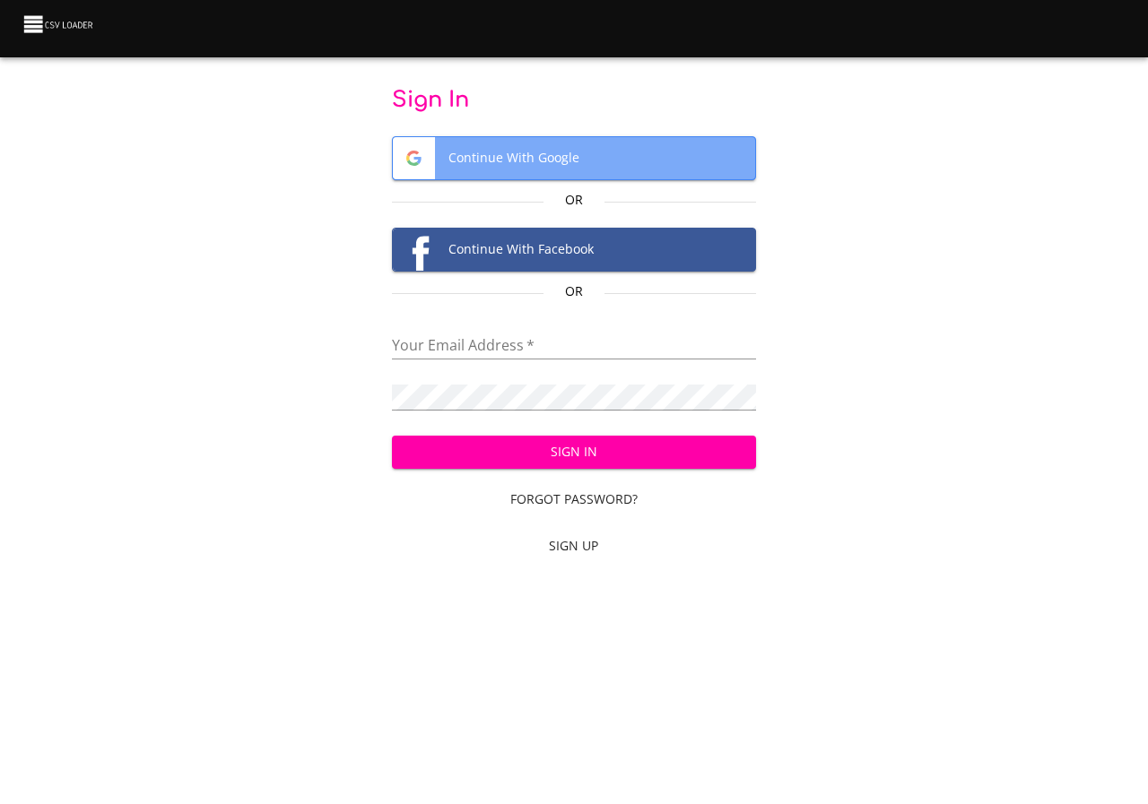
click at [531, 147] on span "Continue With Google" at bounding box center [573, 158] width 361 height 42
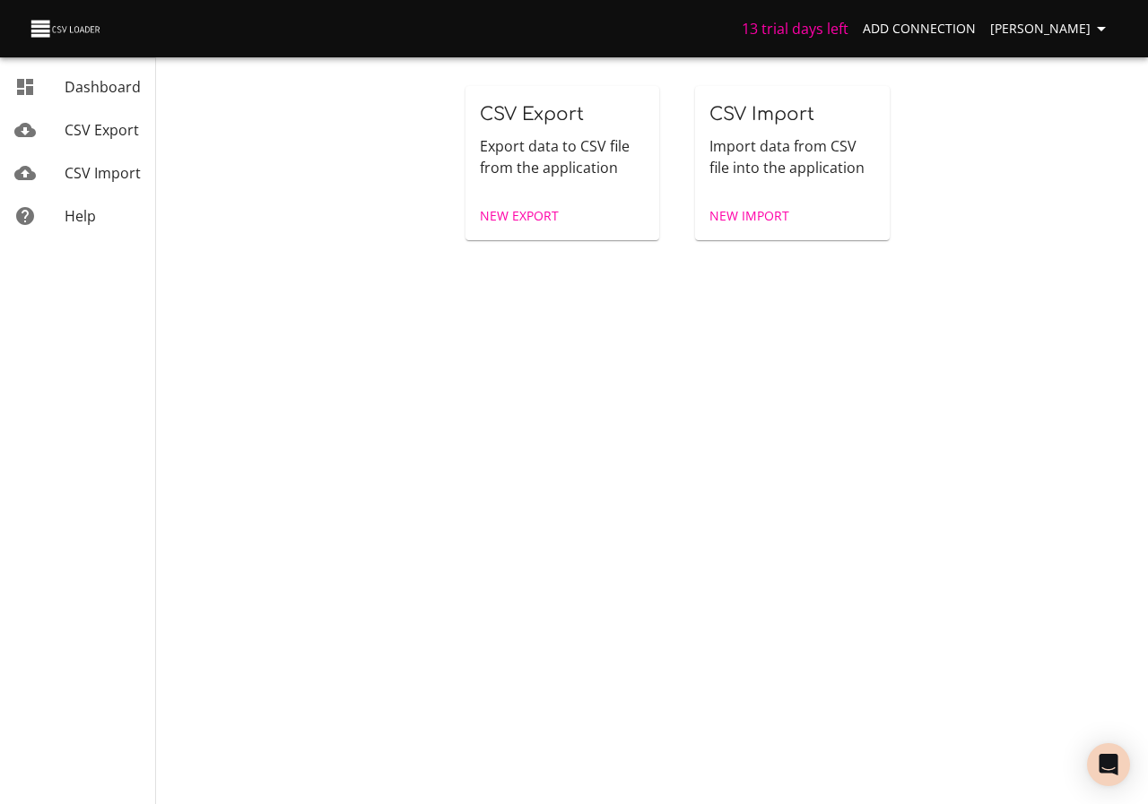
click at [529, 218] on span "New Export" at bounding box center [519, 216] width 79 height 22
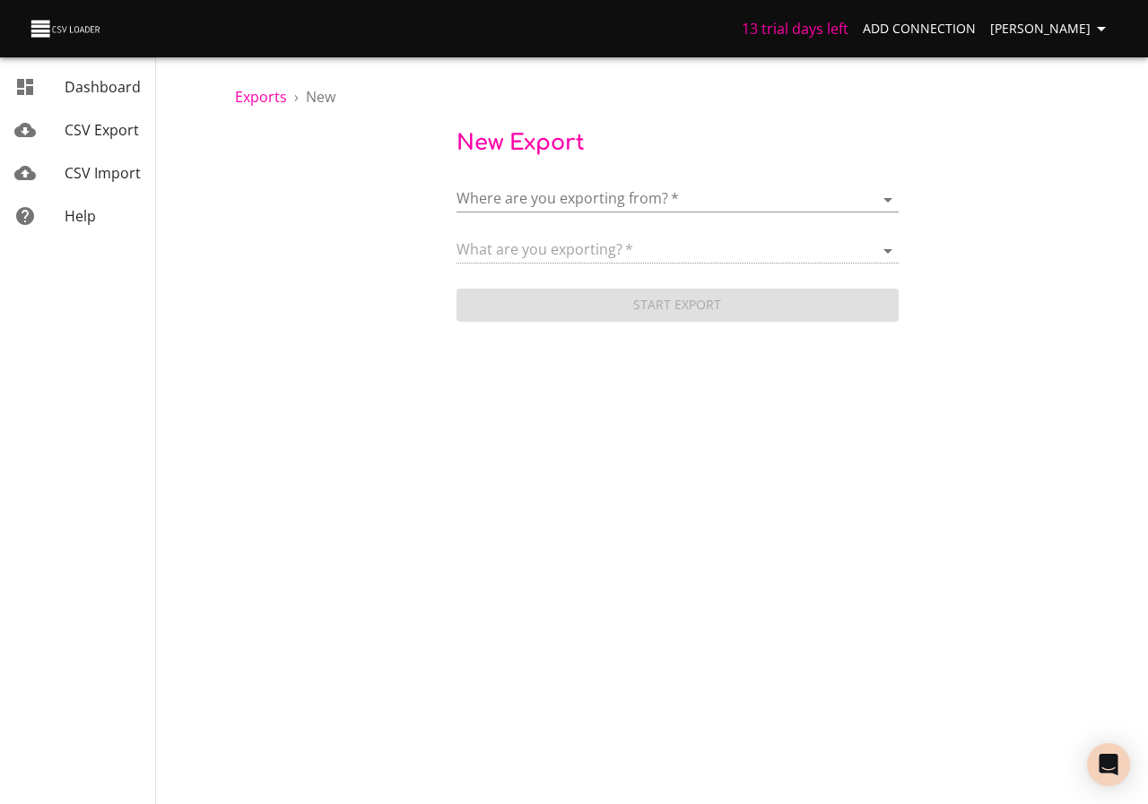
click at [100, 131] on span "CSV Export" at bounding box center [102, 130] width 74 height 20
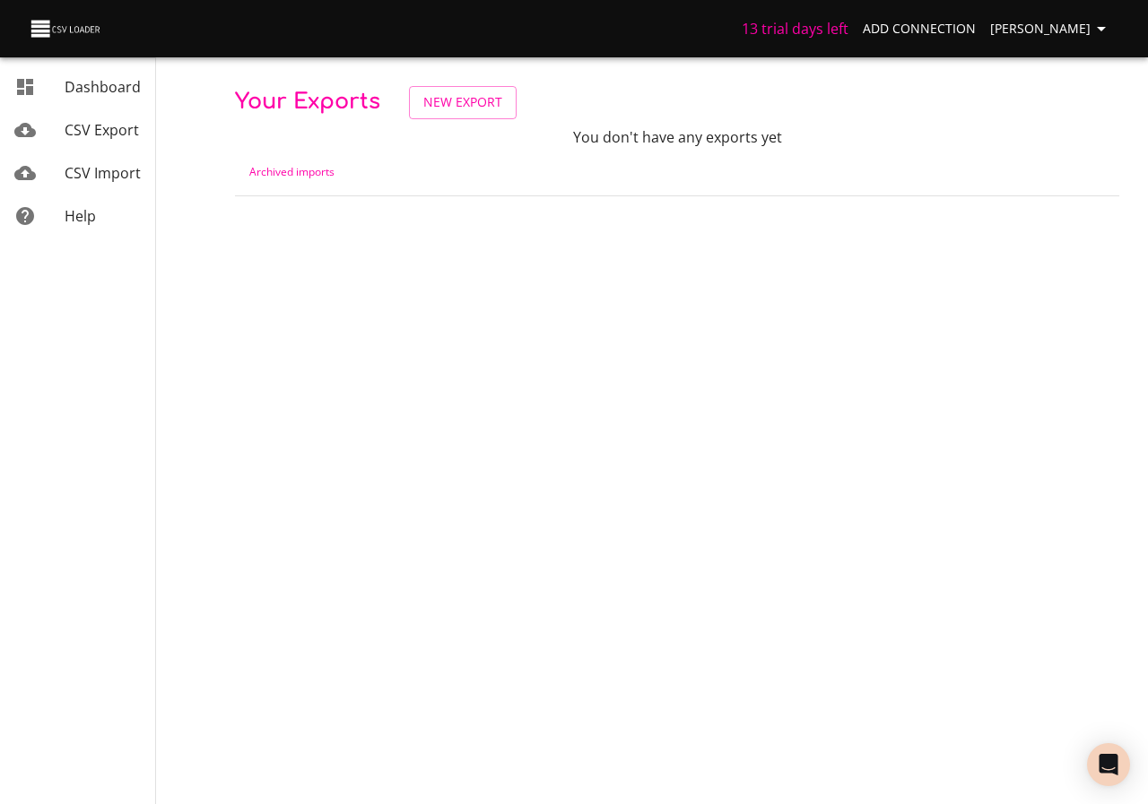
click at [91, 173] on span "CSV Import" at bounding box center [103, 173] width 76 height 20
click at [295, 176] on link "Archived imports" at bounding box center [291, 171] width 85 height 15
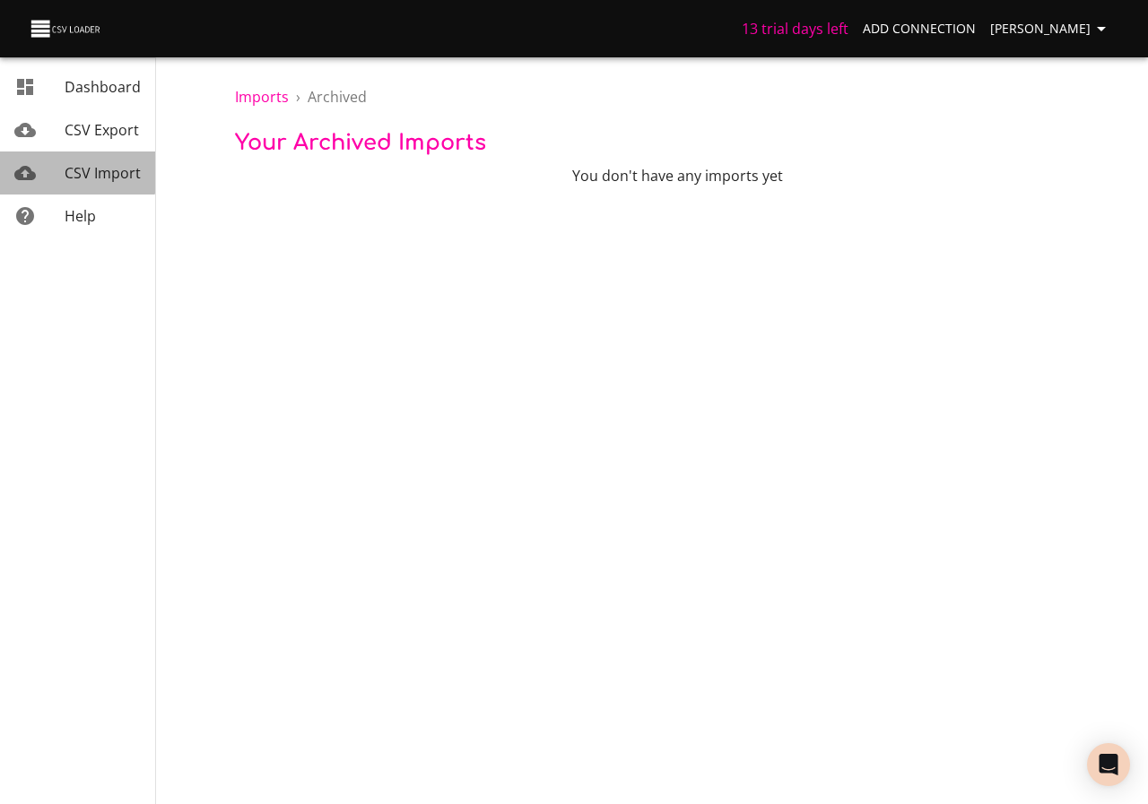
click at [20, 170] on icon "mailbox folders" at bounding box center [25, 173] width 22 height 14
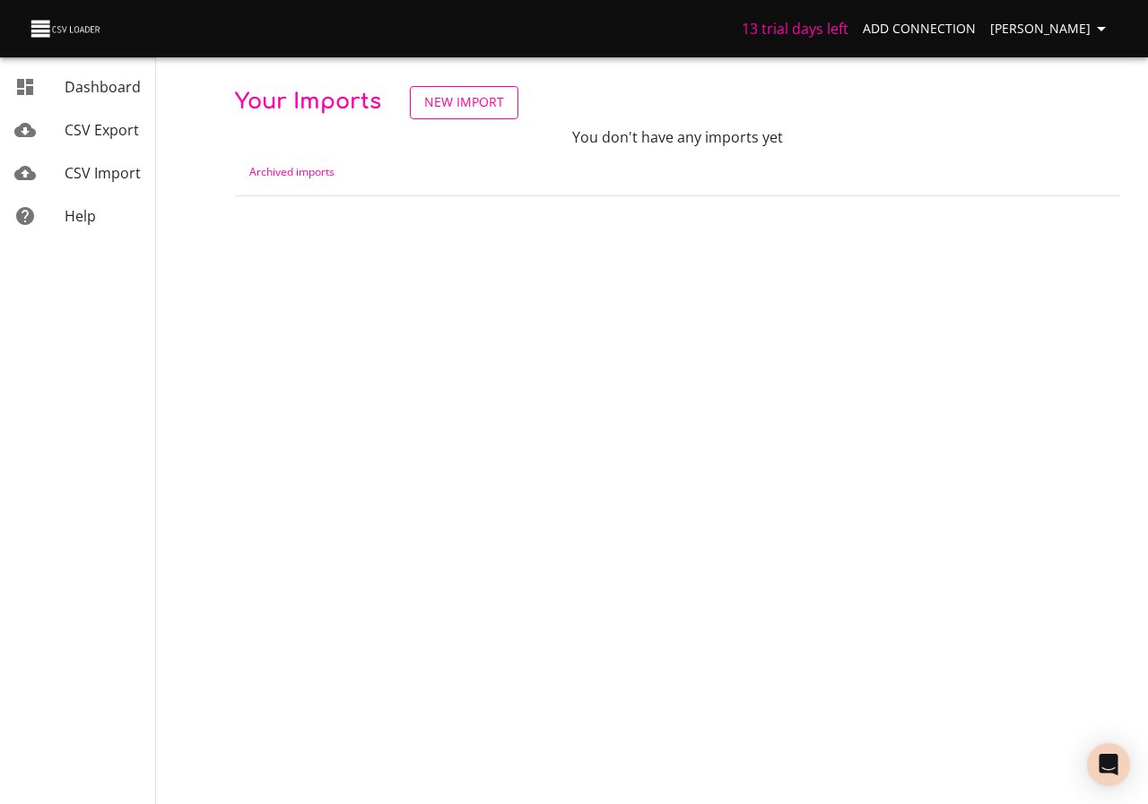
click at [441, 96] on span "New Import" at bounding box center [464, 102] width 80 height 22
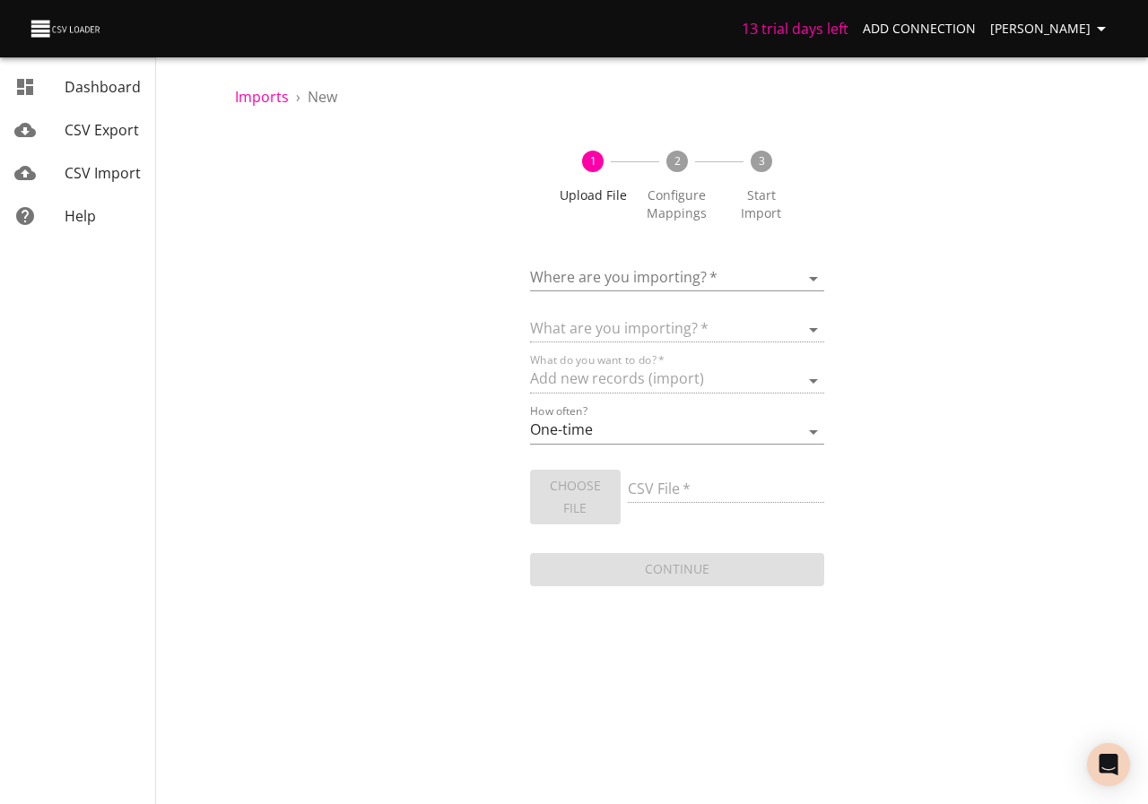
click at [638, 281] on body "13 trial days left Add Connection [PERSON_NAME] Dashboard CSV Export CSV Import…" at bounding box center [574, 402] width 1148 height 804
click at [638, 288] on span "Add New Connection" at bounding box center [665, 279] width 142 height 20
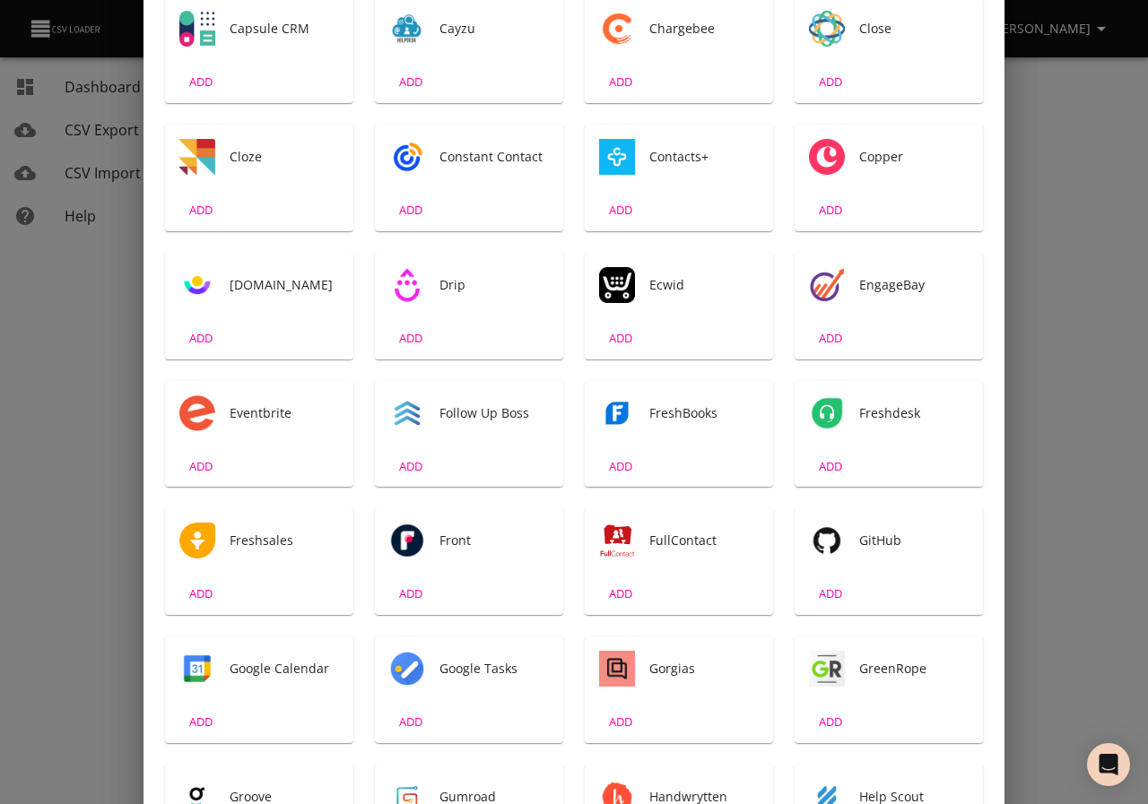
scroll to position [628, 0]
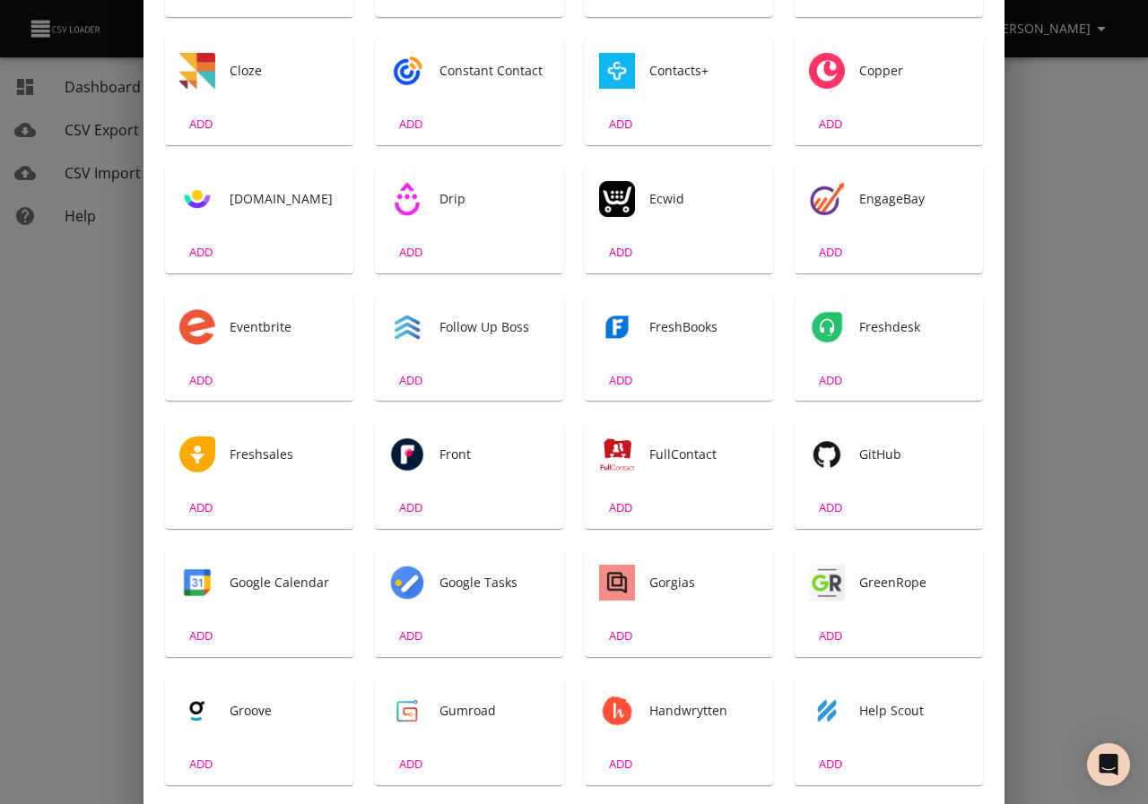
click at [1057, 435] on div "Add New Connection Search ACT! CRM ADD ActiveCampaign ADD ActiveCollab ADD Affi…" at bounding box center [574, 402] width 1148 height 804
click at [427, 455] on div "Front" at bounding box center [469, 454] width 188 height 65
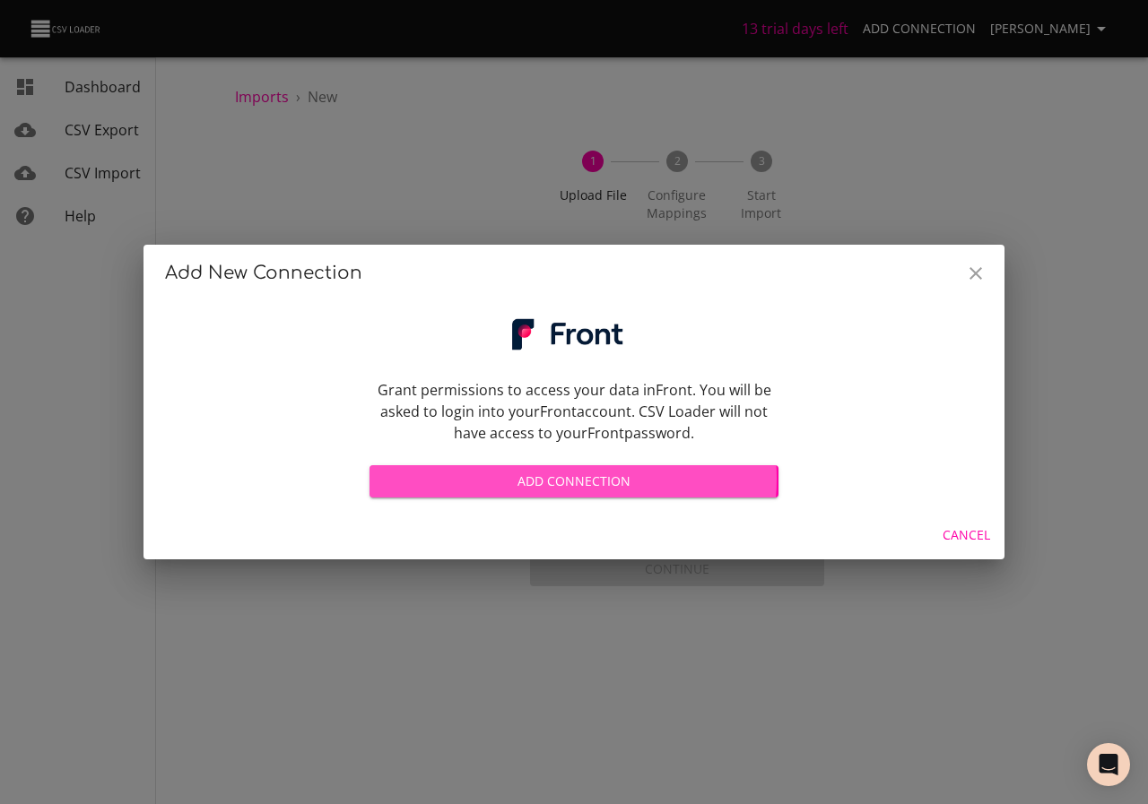
click at [568, 479] on span "Add Connection" at bounding box center [574, 482] width 380 height 22
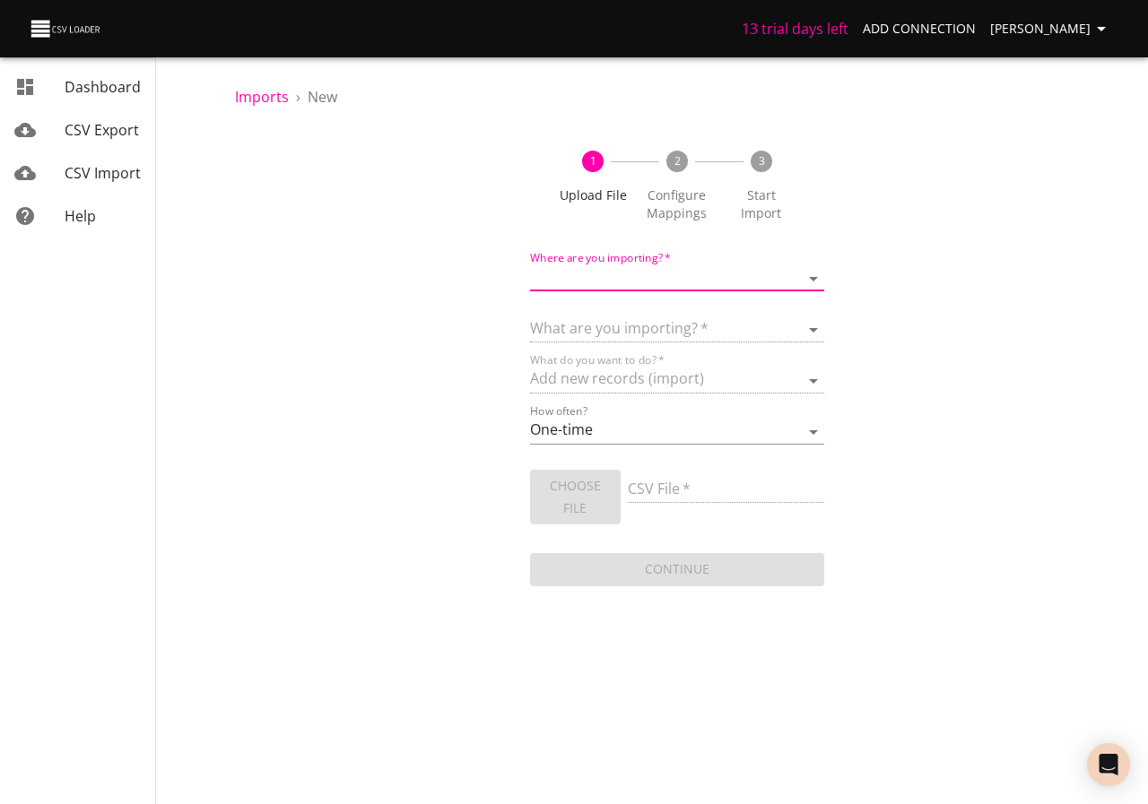
click at [586, 506] on div "Choose File" at bounding box center [579, 494] width 99 height 62
click at [747, 282] on body "13 trial days left Add Connection [PERSON_NAME] Dashboard CSV Export CSV Import…" at bounding box center [574, 402] width 1148 height 804
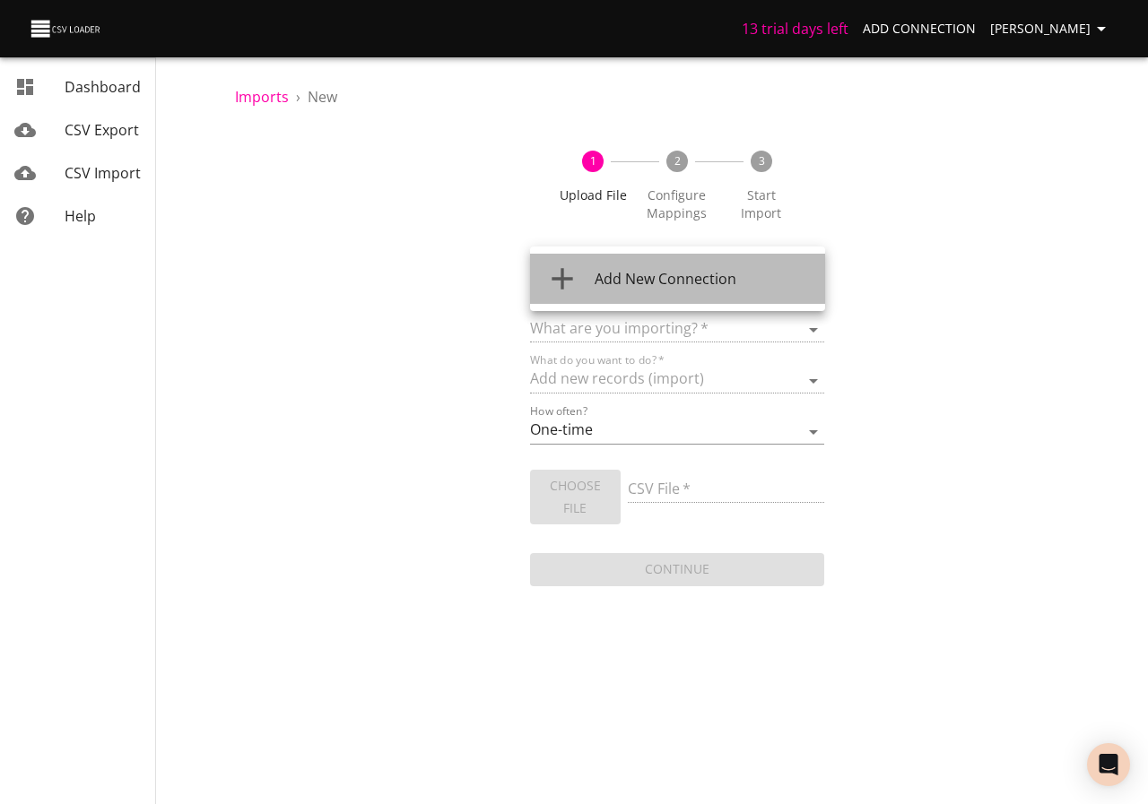
click at [670, 293] on li "Add New Connection" at bounding box center [677, 279] width 295 height 50
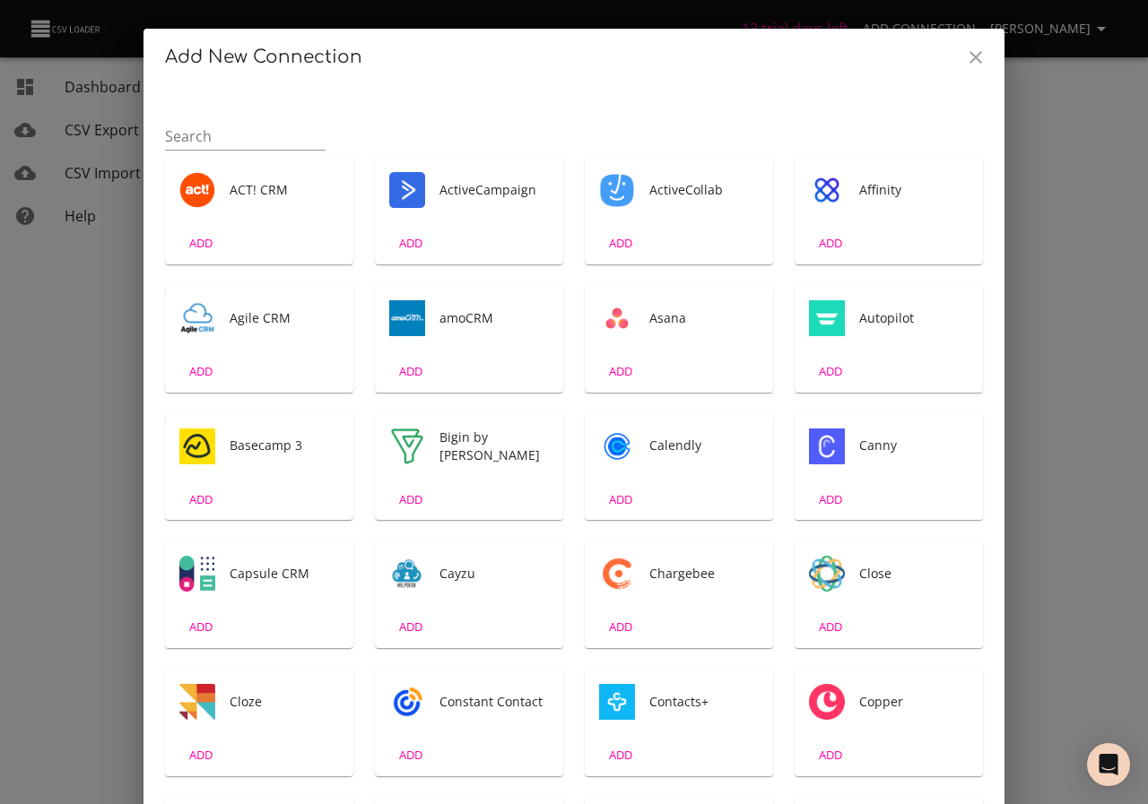
click at [225, 204] on div "ACT! CRM" at bounding box center [259, 190] width 188 height 65
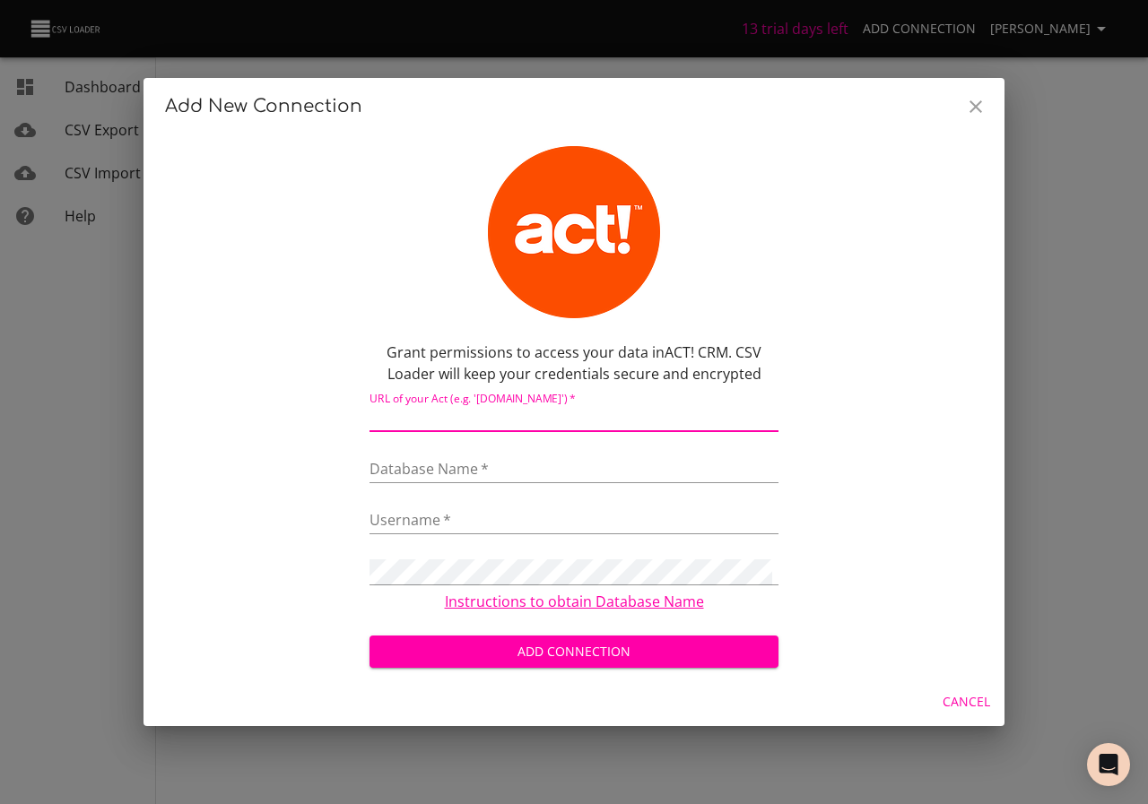
click at [445, 424] on input "text" at bounding box center [573, 419] width 409 height 26
type input "dfdef"
click at [982, 88] on button "Close" at bounding box center [975, 106] width 43 height 43
